Goal: Navigation & Orientation: Find specific page/section

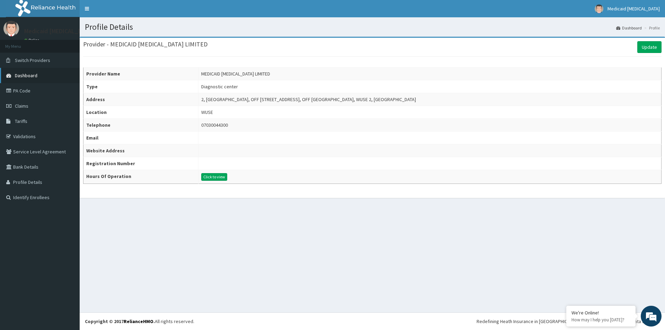
click at [32, 74] on span "Dashboard" at bounding box center [26, 75] width 23 height 6
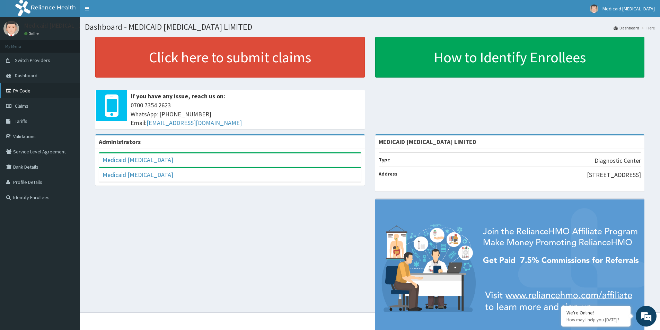
click at [29, 90] on link "PA Code" at bounding box center [40, 90] width 80 height 15
